Goal: Information Seeking & Learning: Learn about a topic

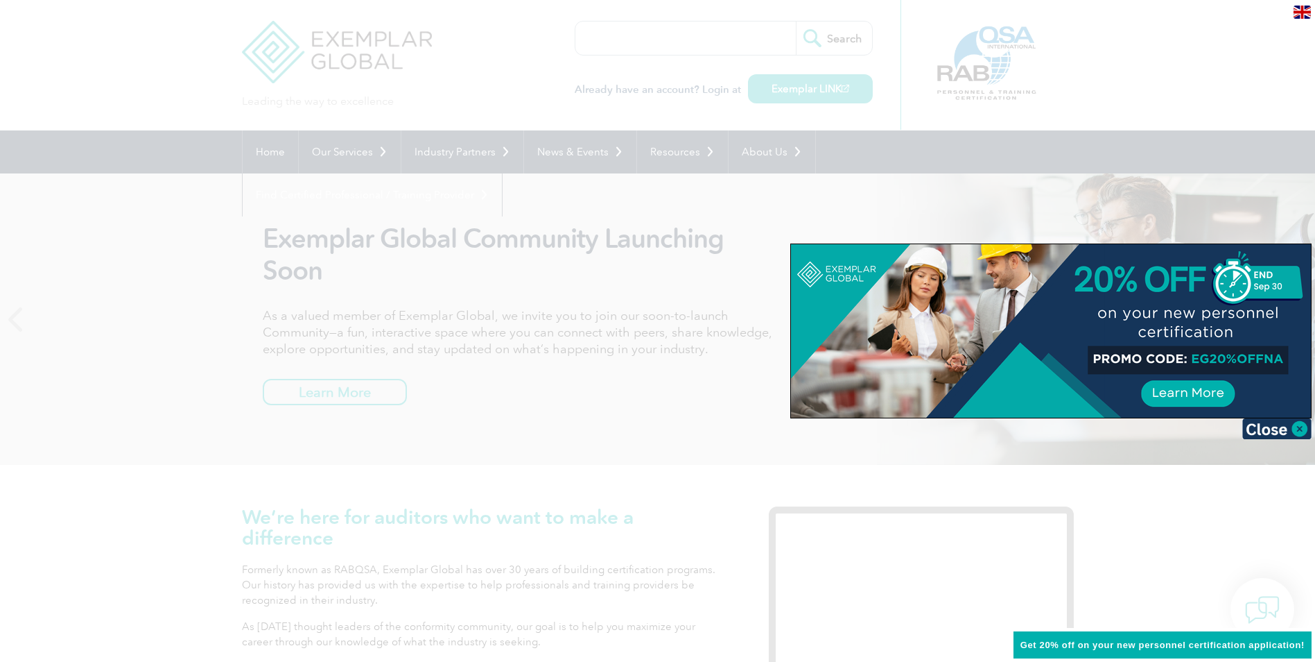
drag, startPoint x: 1279, startPoint y: 428, endPoint x: 1288, endPoint y: 424, distance: 10.6
click at [1279, 428] on img at bounding box center [1277, 428] width 69 height 21
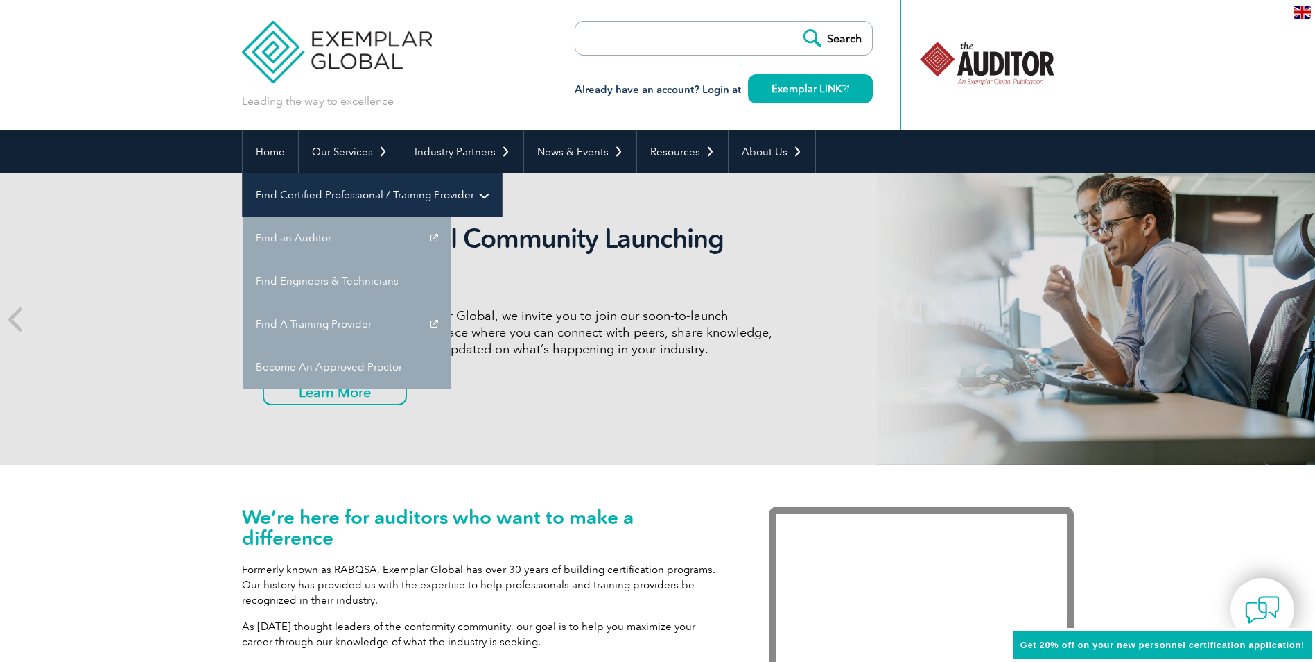
click at [502, 173] on link "Find Certified Professional / Training Provider" at bounding box center [372, 194] width 259 height 43
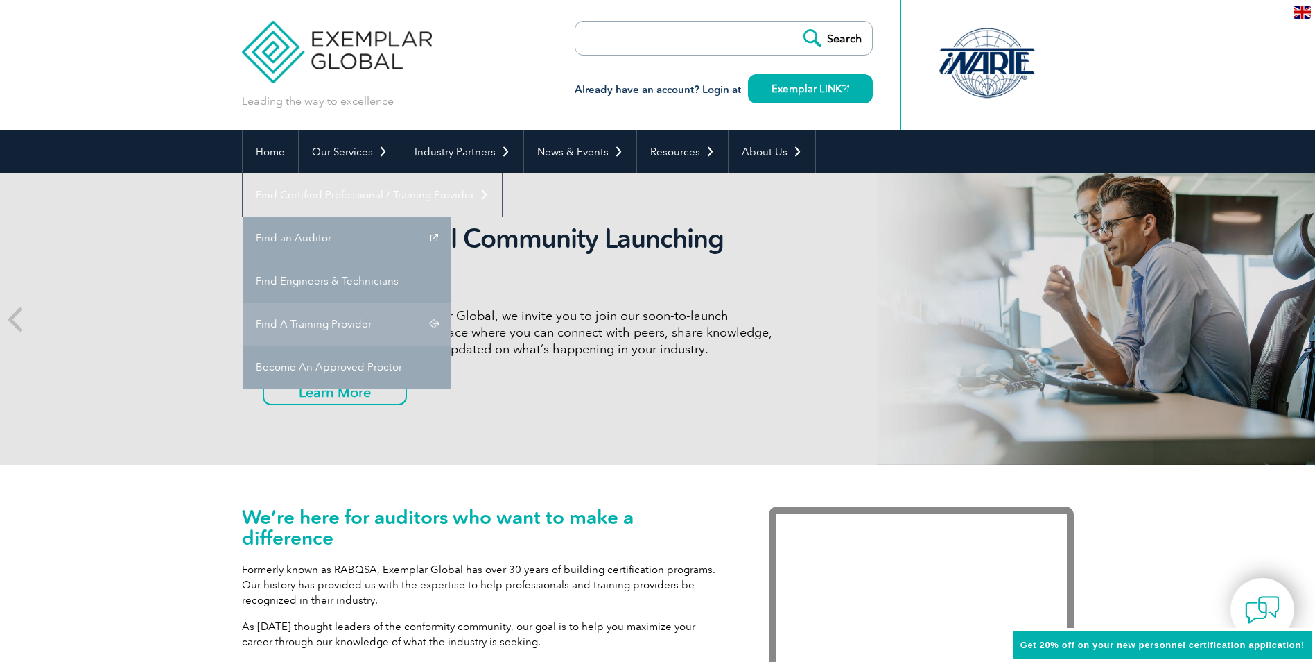
click at [451, 302] on link "Find A Training Provider" at bounding box center [347, 323] width 208 height 43
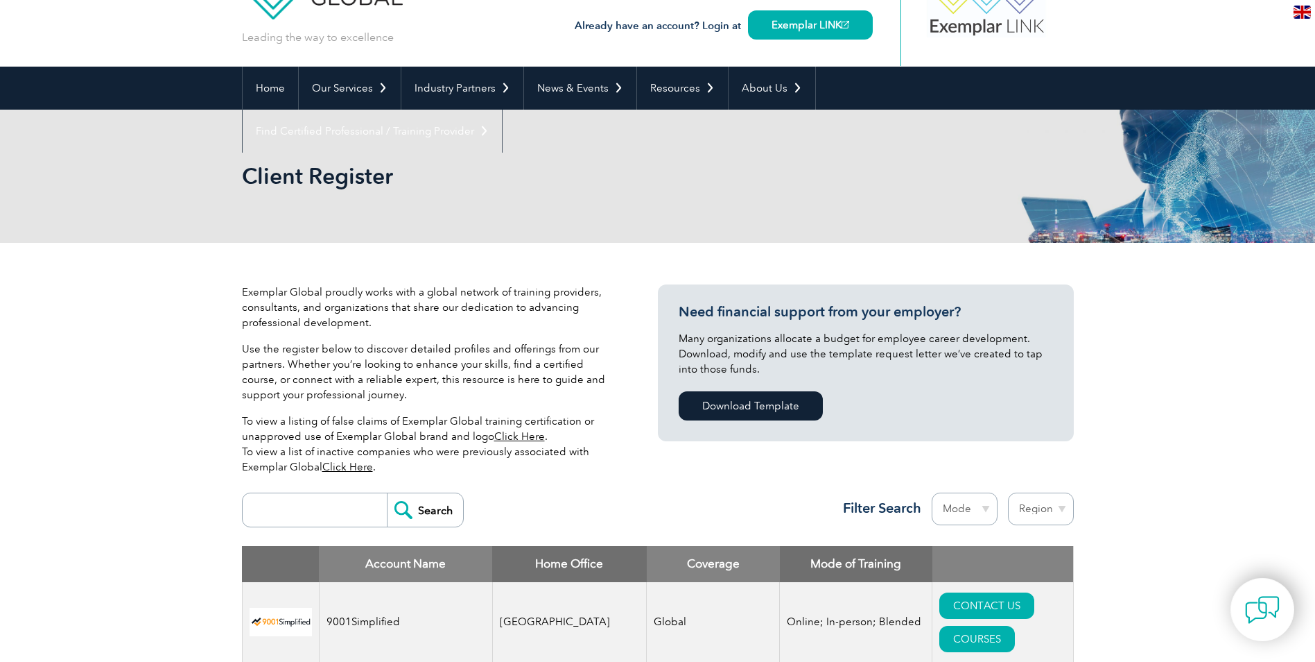
scroll to position [208, 0]
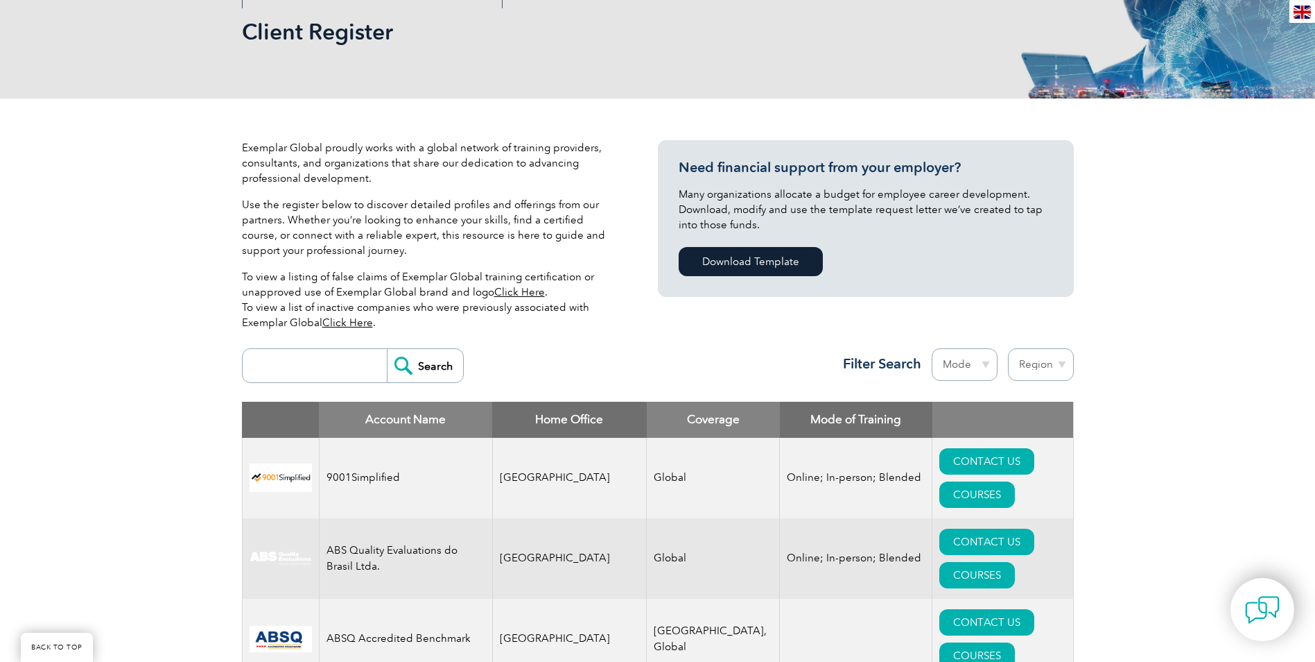
click at [318, 368] on input "search" at bounding box center [318, 365] width 137 height 33
type input "velocity"
click at [387, 349] on input "Search" at bounding box center [425, 365] width 76 height 33
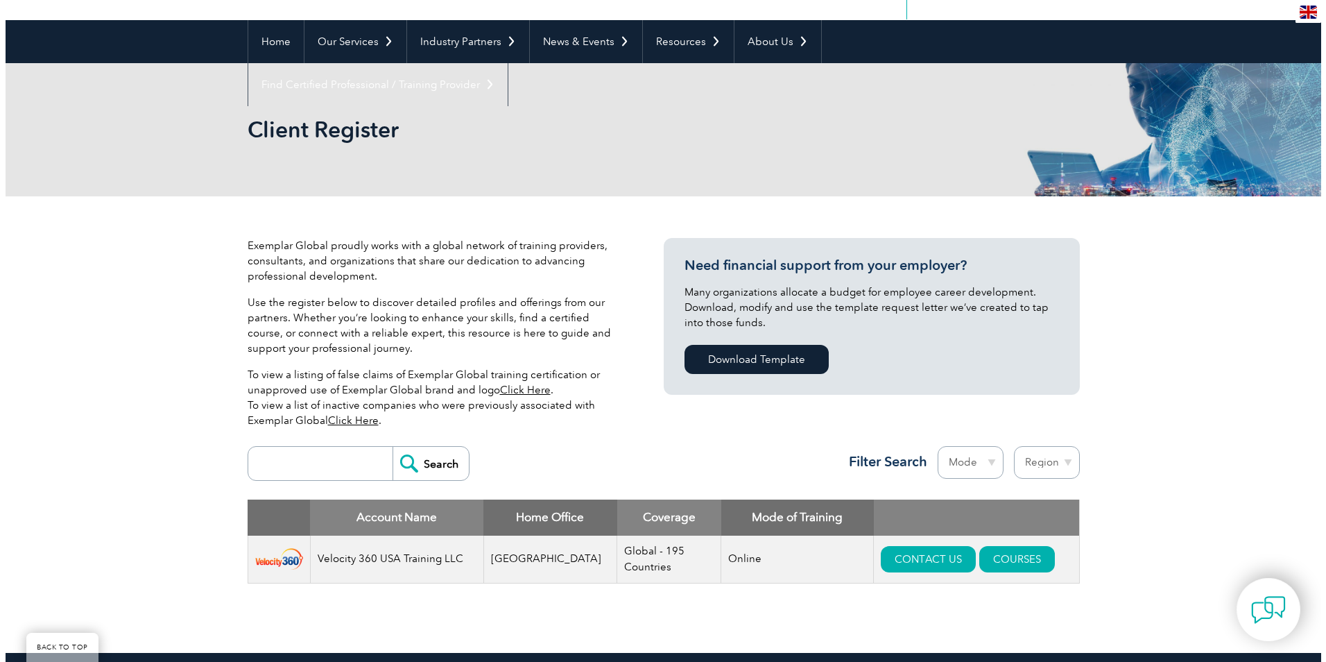
scroll to position [277, 0]
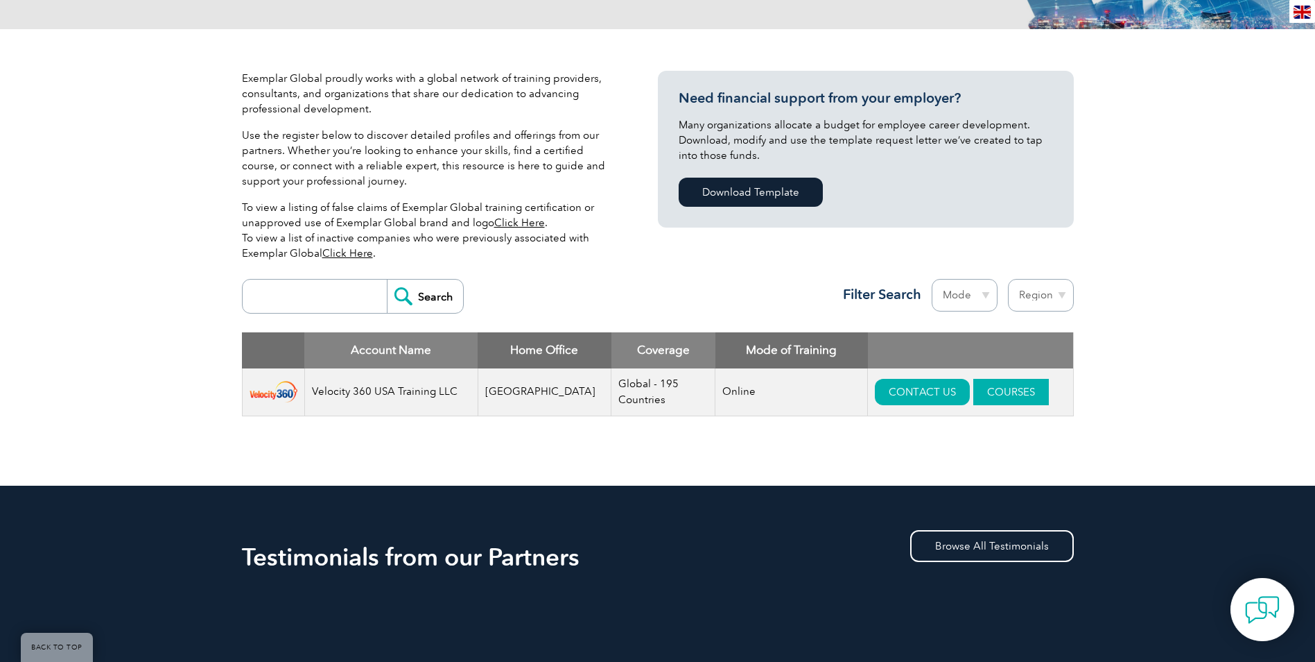
click at [991, 385] on link "COURSES" at bounding box center [1012, 392] width 76 height 26
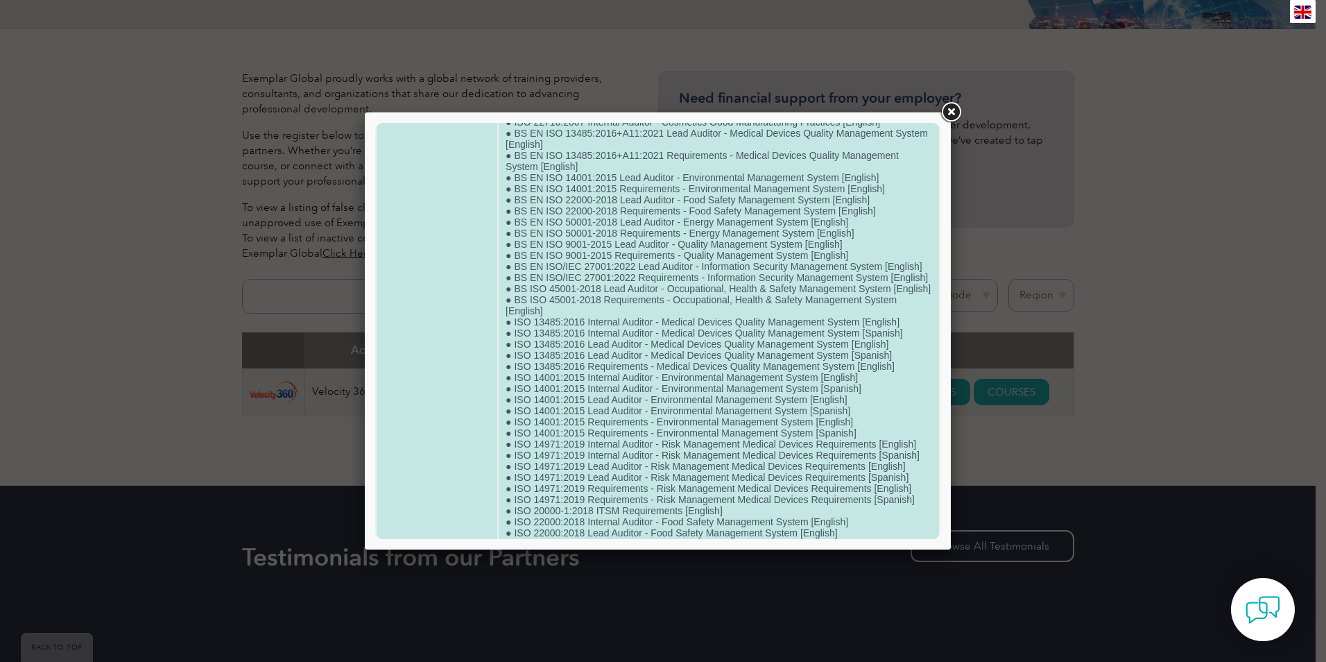
scroll to position [0, 0]
